Goal: Navigation & Orientation: Find specific page/section

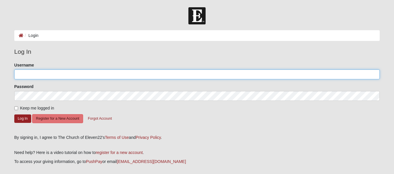
click at [54, 72] on input "Username" at bounding box center [196, 75] width 365 height 10
type input "[EMAIL_ADDRESS][PERSON_NAME][DOMAIN_NAME]"
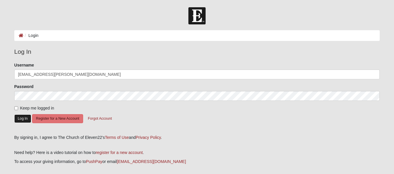
click at [26, 119] on button "Log In" at bounding box center [22, 119] width 17 height 8
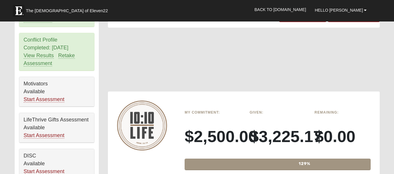
scroll to position [349, 0]
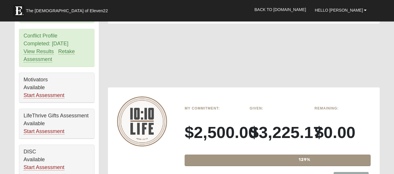
click at [77, 165] on div "DISC Available Start Assessment" at bounding box center [56, 160] width 75 height 30
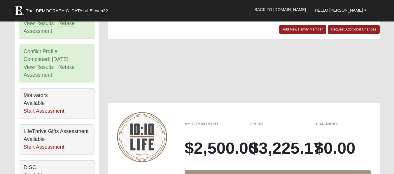
scroll to position [331, 0]
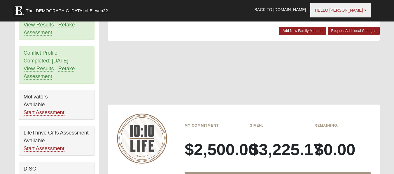
click at [356, 11] on span "Hello DeAnn" at bounding box center [338, 10] width 48 height 5
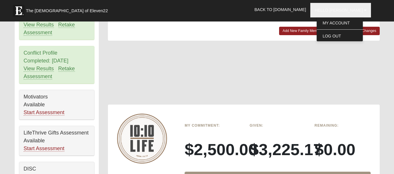
click at [331, 75] on div at bounding box center [244, 76] width 272 height 58
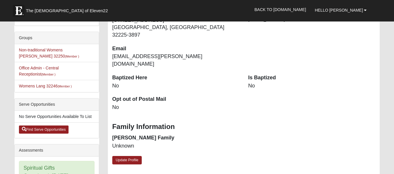
scroll to position [130, 0]
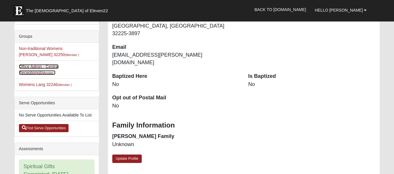
click at [59, 68] on link "Office Admin - Central Receptionist (Member )" at bounding box center [39, 69] width 40 height 11
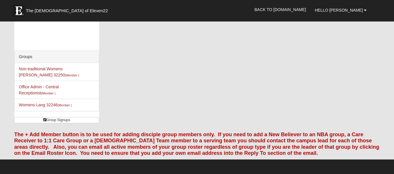
scroll to position [4, 0]
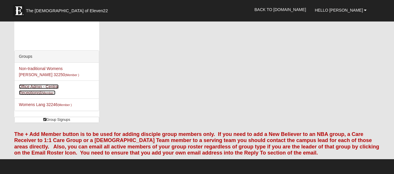
click at [59, 88] on link "Office Admin - Central Receptionist (Member )" at bounding box center [39, 89] width 40 height 11
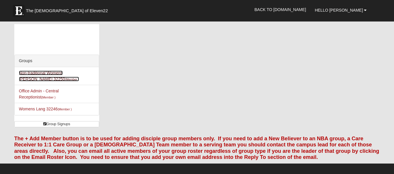
click at [79, 75] on link "Non-traditional Womens Massey 32250 (Member )" at bounding box center [49, 76] width 60 height 11
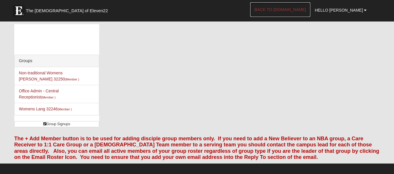
click at [306, 9] on link "Back to [DOMAIN_NAME]" at bounding box center [280, 9] width 60 height 15
